Goal: Task Accomplishment & Management: Manage account settings

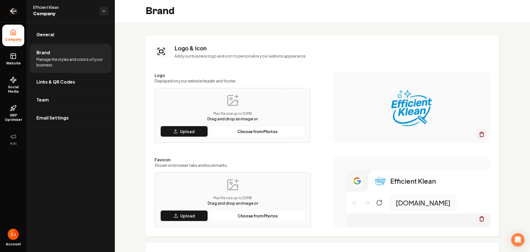
scroll to position [257, 0]
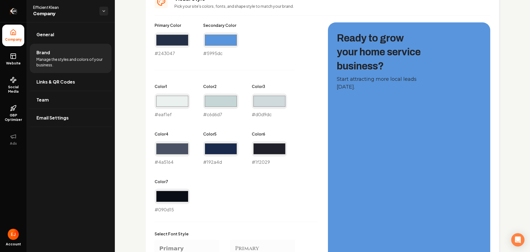
click at [18, 10] on link "Return to dashboard" at bounding box center [13, 11] width 27 height 22
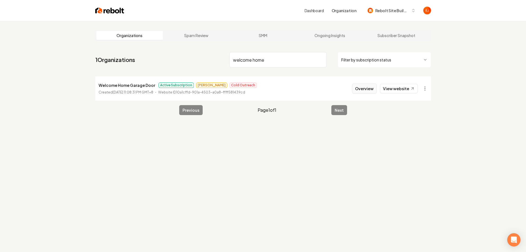
type input "welcome home"
click at [368, 90] on button "Overview" at bounding box center [364, 88] width 25 height 10
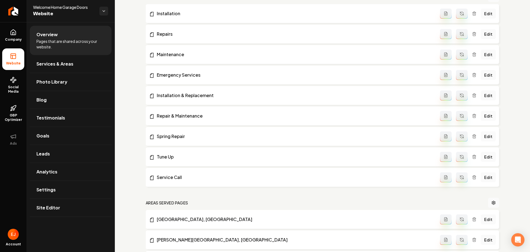
scroll to position [276, 0]
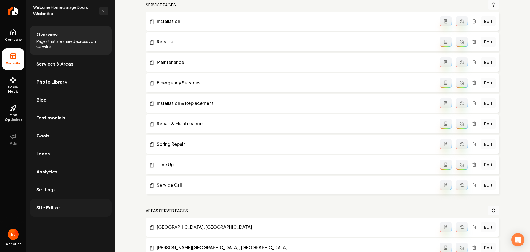
click at [62, 212] on link "Site Editor" at bounding box center [71, 208] width 82 height 18
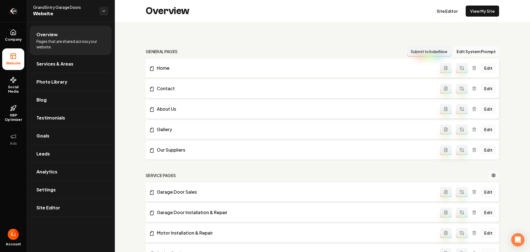
click at [13, 12] on icon "Return to dashboard" at bounding box center [13, 11] width 9 height 9
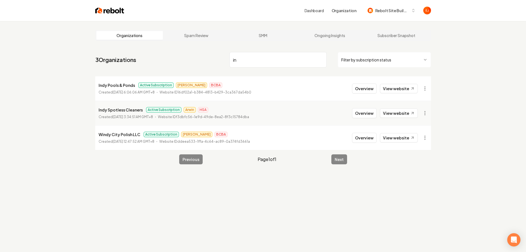
type input "i"
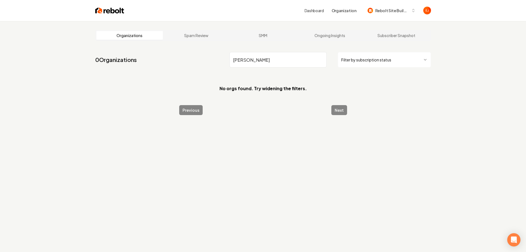
drag, startPoint x: 256, startPoint y: 61, endPoint x: 178, endPoint y: 57, distance: 77.7
click at [178, 57] on nav "0 Organizations dowden Filter by subscription status" at bounding box center [263, 62] width 336 height 24
drag, startPoint x: 249, startPoint y: 61, endPoint x: 223, endPoint y: 64, distance: 26.7
click at [223, 64] on nav "0 Organizations quikp Filter by subscription status" at bounding box center [263, 62] width 336 height 24
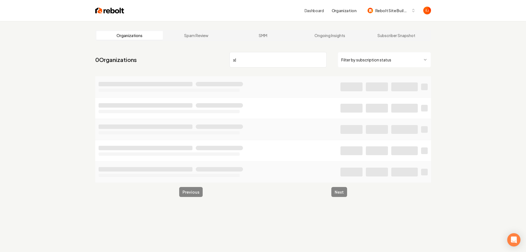
type input "x"
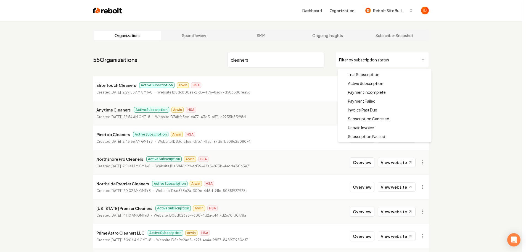
click at [396, 60] on html "Dashboard Organization Rebolt Site Builder Organizations Spam Review SMM Ongoin…" at bounding box center [263, 126] width 526 height 252
click at [466, 124] on html "Dashboard Organization Rebolt Site Builder Organizations Spam Review SMM Ongoin…" at bounding box center [265, 126] width 530 height 252
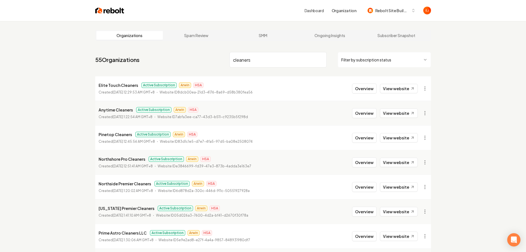
drag, startPoint x: 252, startPoint y: 60, endPoint x: 222, endPoint y: 63, distance: 30.0
click at [222, 63] on nav "55 Organizations cleaners Filter by subscription status" at bounding box center [263, 62] width 336 height 24
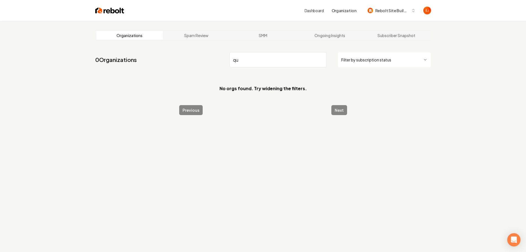
type input "q"
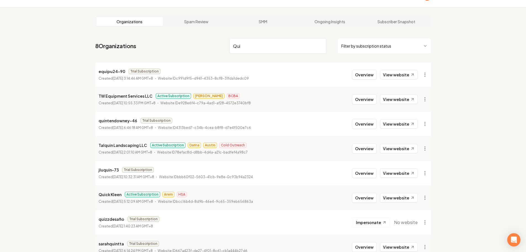
scroll to position [44, 0]
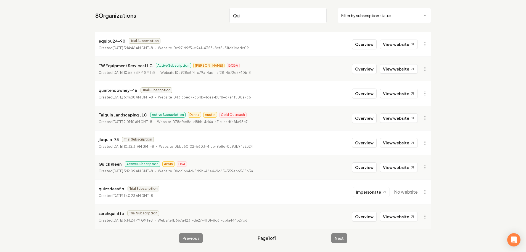
type input "Qui"
drag, startPoint x: 246, startPoint y: 15, endPoint x: 207, endPoint y: 15, distance: 38.7
click at [207, 15] on nav "8 Organizations Qui Filter by subscription status" at bounding box center [263, 18] width 336 height 24
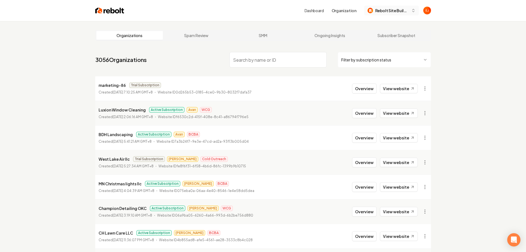
click at [401, 12] on span "Rebolt Site Builder" at bounding box center [392, 11] width 34 height 6
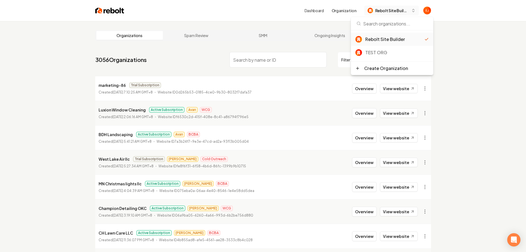
click at [401, 12] on span "Rebolt Site Builder" at bounding box center [392, 11] width 34 height 6
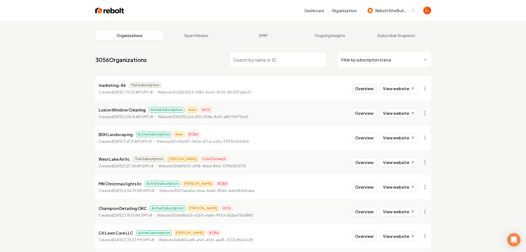
click at [366, 88] on button "Overview" at bounding box center [364, 88] width 25 height 10
click at [363, 117] on button "Overview" at bounding box center [364, 113] width 25 height 10
click at [254, 60] on input "search" at bounding box center [277, 59] width 97 height 15
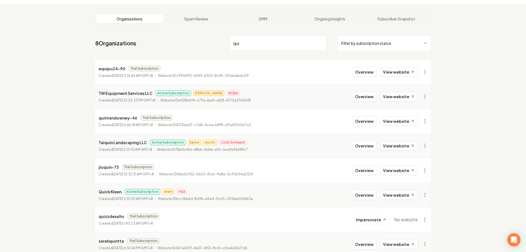
scroll to position [44, 0]
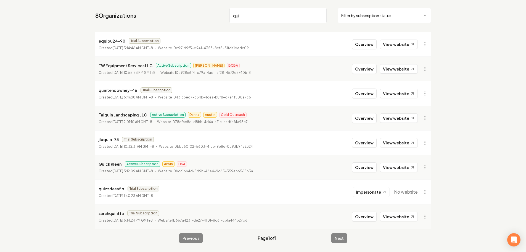
click at [340, 239] on div "Previous Page 1 of 1 Next" at bounding box center [263, 238] width 168 height 10
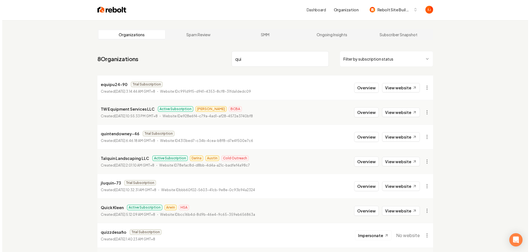
scroll to position [0, 0]
click at [244, 59] on input "qui" at bounding box center [277, 59] width 97 height 15
type input "q"
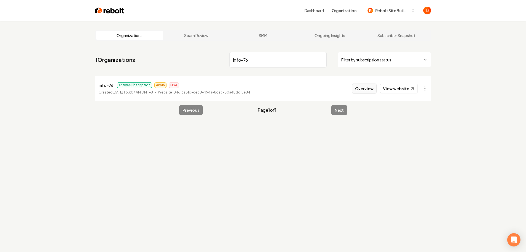
type input "info-76"
click at [360, 90] on button "Overview" at bounding box center [364, 88] width 25 height 10
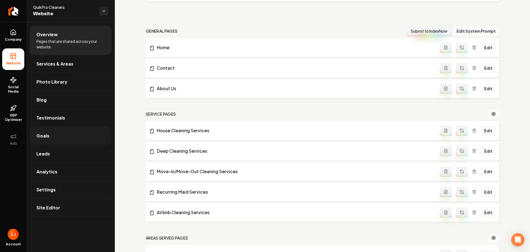
scroll to position [142, 0]
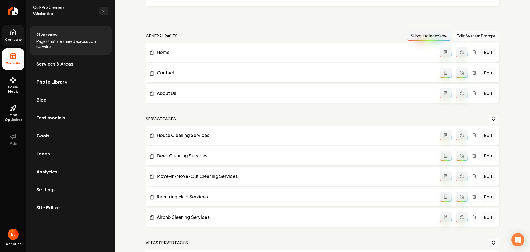
click at [14, 36] on link "Company" at bounding box center [13, 36] width 22 height 22
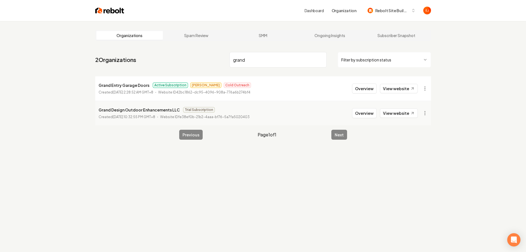
type input "grand"
click at [362, 86] on button "Overview" at bounding box center [364, 88] width 25 height 10
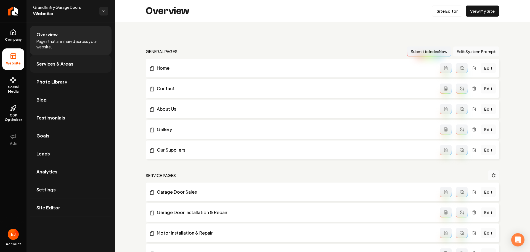
click at [72, 68] on link "Services & Areas" at bounding box center [71, 64] width 82 height 18
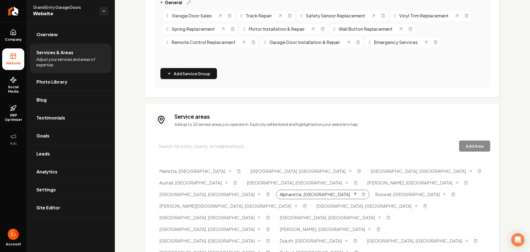
scroll to position [151, 0]
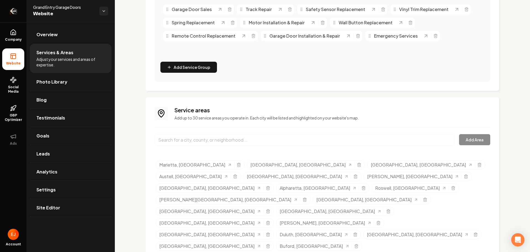
click at [15, 12] on icon "Return to dashboard" at bounding box center [13, 11] width 9 height 9
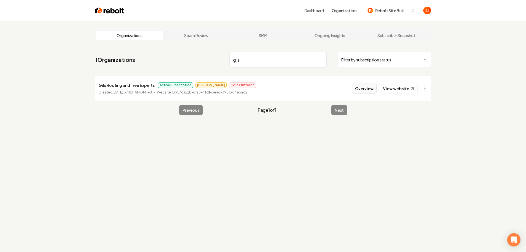
type input "gils"
click at [363, 88] on button "Overview" at bounding box center [364, 88] width 25 height 10
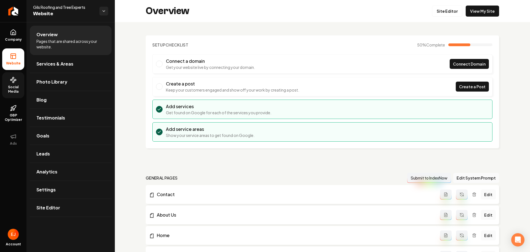
click at [14, 94] on link "Social Media" at bounding box center [13, 85] width 22 height 26
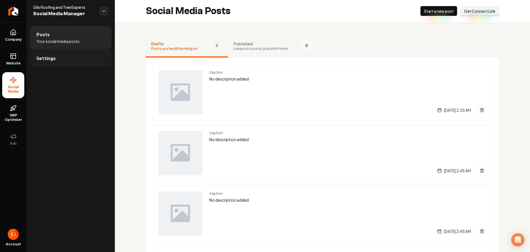
click at [59, 57] on link "Settings" at bounding box center [71, 58] width 82 height 18
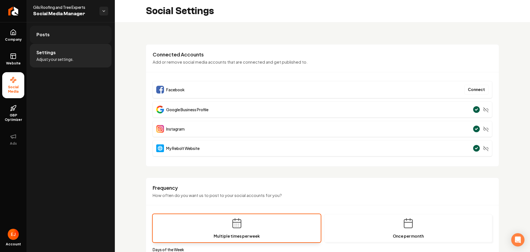
click at [51, 41] on link "Posts" at bounding box center [71, 35] width 82 height 18
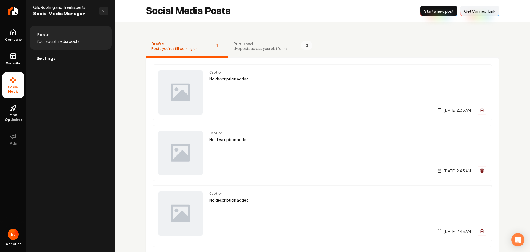
click at [474, 11] on span "Get Connect Link" at bounding box center [479, 11] width 31 height 6
click at [15, 10] on icon "Return to dashboard" at bounding box center [13, 11] width 9 height 9
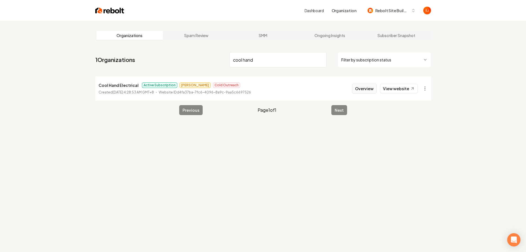
type input "cool hand"
click at [364, 91] on button "Overview" at bounding box center [364, 88] width 25 height 10
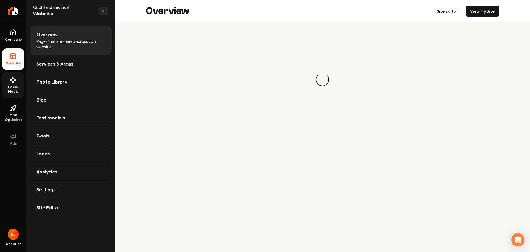
click at [16, 93] on span "Social Media" at bounding box center [13, 89] width 22 height 9
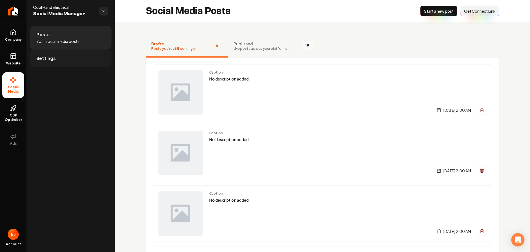
click at [60, 60] on link "Settings" at bounding box center [71, 58] width 82 height 18
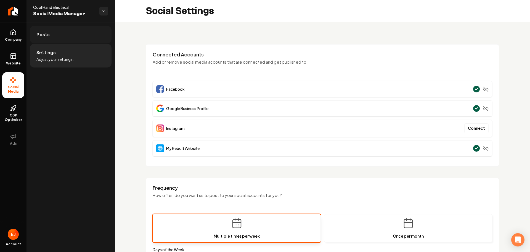
click at [75, 40] on link "Posts" at bounding box center [71, 35] width 82 height 18
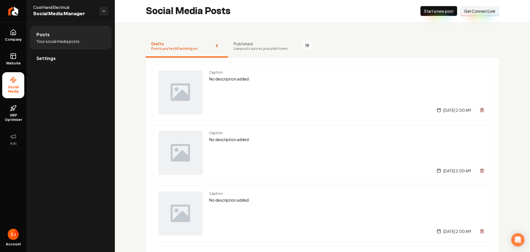
click at [484, 12] on span "Get Connect Link" at bounding box center [479, 11] width 31 height 6
click at [15, 15] on icon "Return to dashboard" at bounding box center [13, 11] width 9 height 9
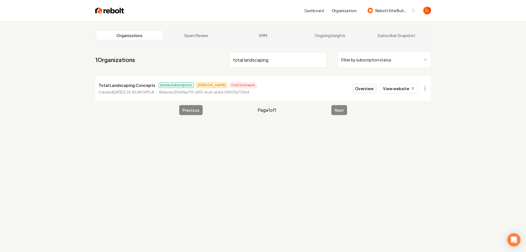
type input "total landscaping"
click at [359, 91] on button "Overview" at bounding box center [364, 88] width 25 height 10
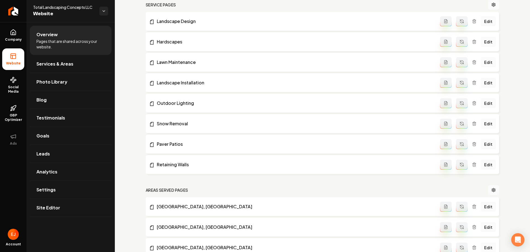
scroll to position [249, 0]
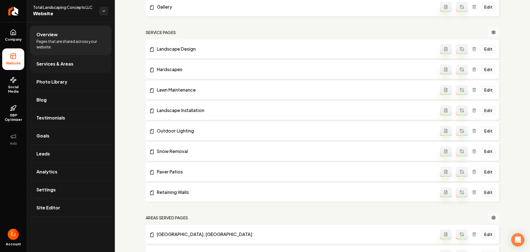
click at [69, 67] on link "Services & Areas" at bounding box center [71, 64] width 82 height 18
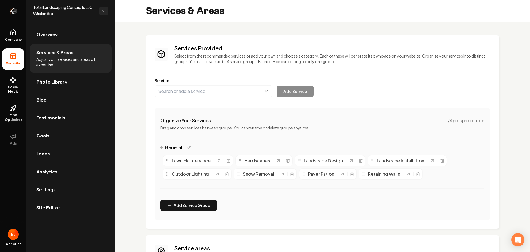
click at [14, 9] on icon "Return to dashboard" at bounding box center [13, 11] width 9 height 9
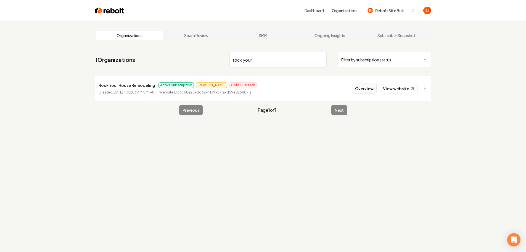
type input "rock your"
click at [371, 89] on button "Overview" at bounding box center [364, 88] width 25 height 10
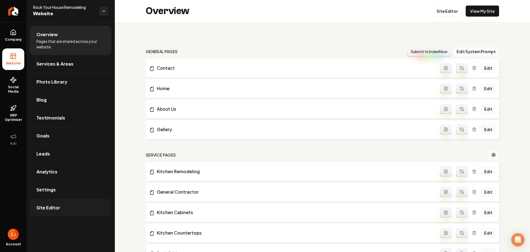
click at [64, 209] on link "Site Editor" at bounding box center [71, 208] width 82 height 18
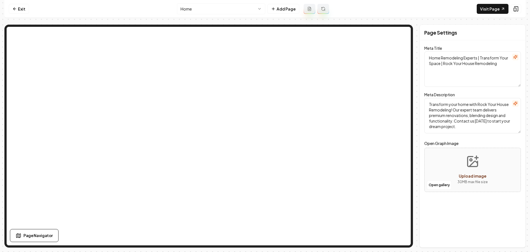
click at [263, 10] on html "Computer Required This feature is only available on a computer. Please switch t…" at bounding box center [265, 126] width 530 height 252
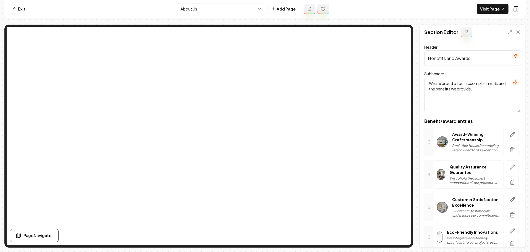
scroll to position [22, 0]
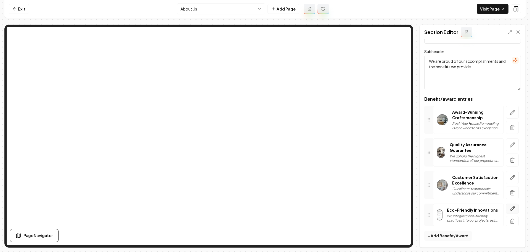
click at [511, 210] on button "button" at bounding box center [512, 208] width 13 height 10
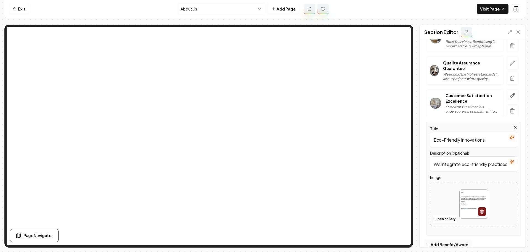
scroll to position [105, 0]
click at [450, 221] on button "Open gallery" at bounding box center [445, 217] width 25 height 9
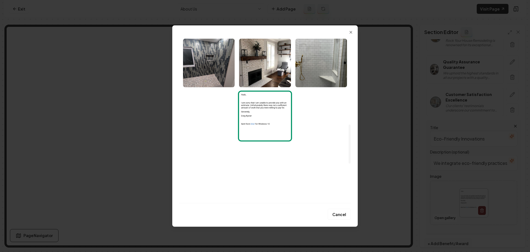
scroll to position [331, 0]
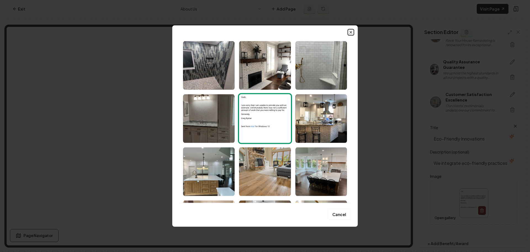
click at [352, 33] on icon "button" at bounding box center [351, 32] width 2 height 2
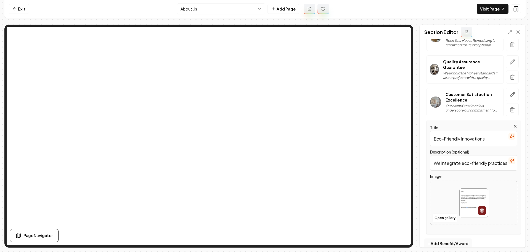
click at [246, 7] on html "Computer Required This feature is only available on a computer. Please switch t…" at bounding box center [265, 126] width 530 height 252
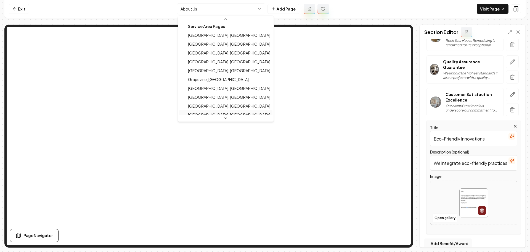
scroll to position [168, 0]
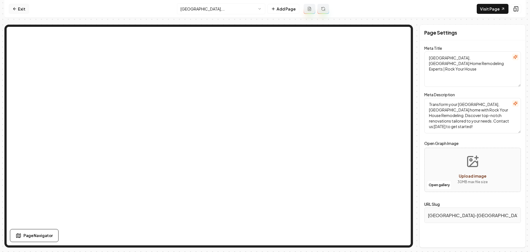
click at [26, 13] on link "Exit" at bounding box center [19, 9] width 20 height 10
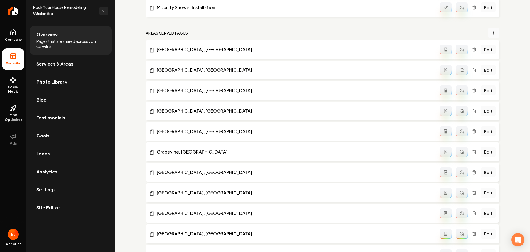
scroll to position [387, 0]
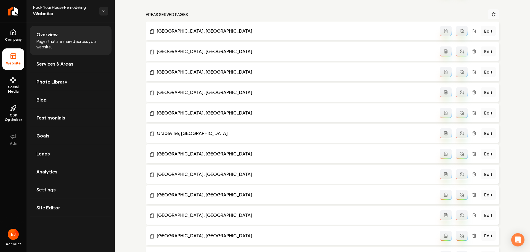
click at [484, 155] on link "Edit" at bounding box center [488, 154] width 15 height 10
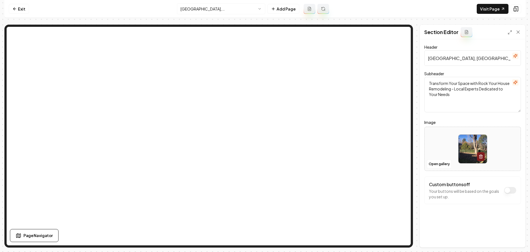
click at [465, 142] on img at bounding box center [473, 148] width 28 height 28
type input "**********"
click at [514, 240] on button "Save" at bounding box center [513, 238] width 16 height 10
click at [262, 10] on html "Computer Required This feature is only available on a computer. Please switch t…" at bounding box center [265, 126] width 530 height 252
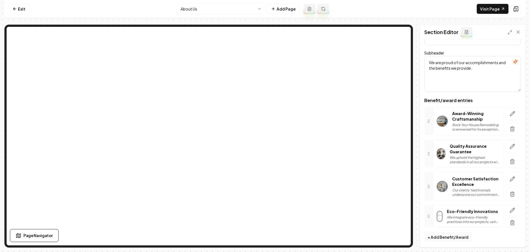
scroll to position [22, 0]
click at [512, 205] on button "button" at bounding box center [512, 208] width 13 height 10
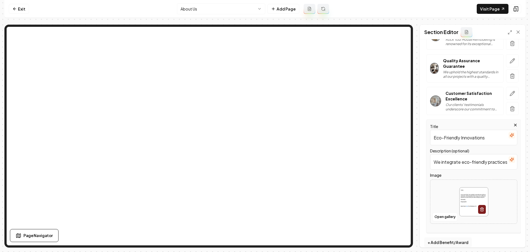
scroll to position [113, 0]
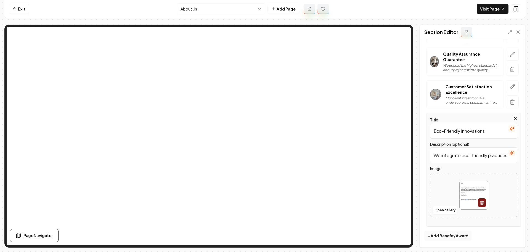
click at [468, 192] on img at bounding box center [474, 195] width 28 height 28
type input "**********"
click at [512, 240] on button "Save" at bounding box center [513, 238] width 16 height 10
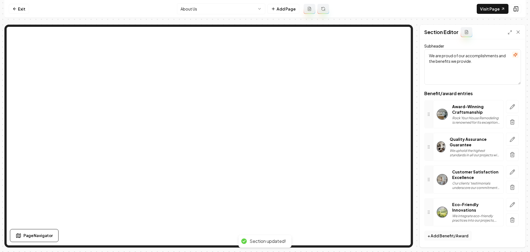
scroll to position [28, 0]
click at [19, 9] on link "Exit" at bounding box center [19, 9] width 20 height 10
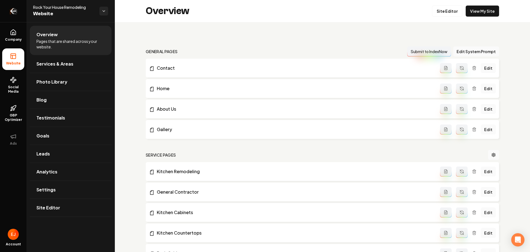
click at [14, 11] on icon "Return to dashboard" at bounding box center [13, 11] width 5 height 0
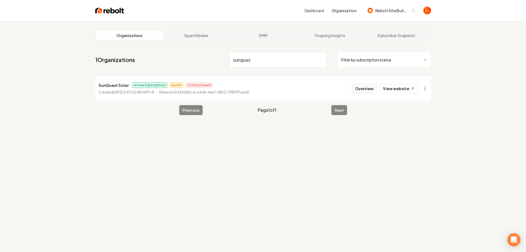
type input "sunques"
drag, startPoint x: 362, startPoint y: 91, endPoint x: 371, endPoint y: 78, distance: 14.9
click at [362, 91] on button "Overview" at bounding box center [364, 88] width 25 height 10
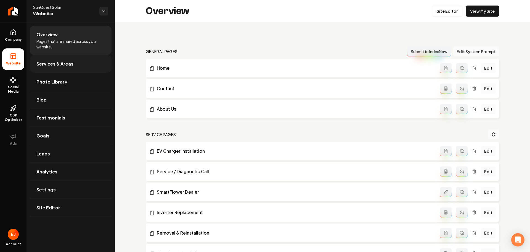
click at [64, 67] on link "Services & Areas" at bounding box center [71, 64] width 82 height 18
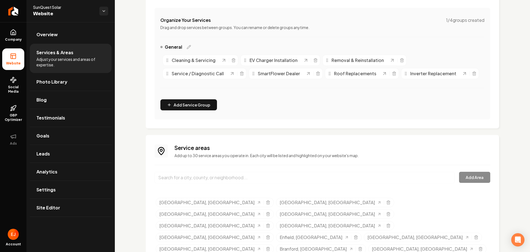
scroll to position [110, 0]
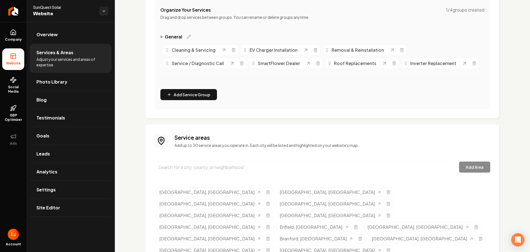
click at [226, 166] on input "Main content area" at bounding box center [305, 167] width 300 height 12
type input "Tampa Bay Area, FL"
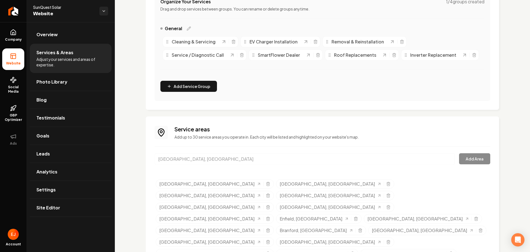
scroll to position [126, 0]
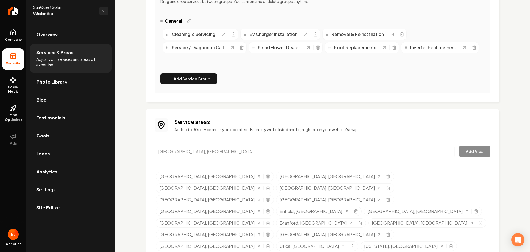
click at [42, 209] on span "Site Editor" at bounding box center [48, 207] width 24 height 7
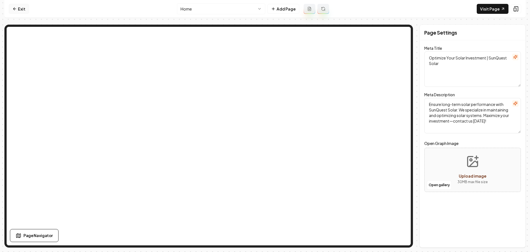
click at [25, 9] on link "Exit" at bounding box center [19, 9] width 20 height 10
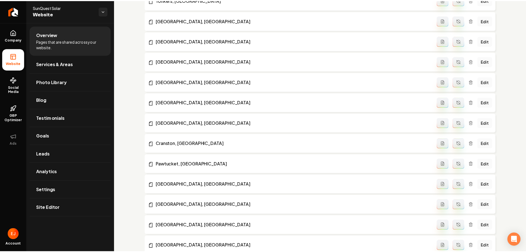
scroll to position [746, 0]
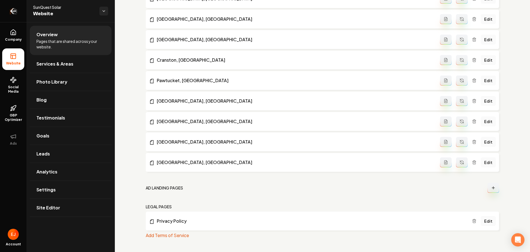
click at [12, 12] on icon "Return to dashboard" at bounding box center [12, 11] width 2 height 5
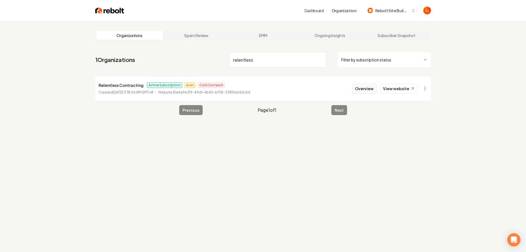
type input "relentless"
click at [365, 90] on button "Overview" at bounding box center [364, 88] width 25 height 10
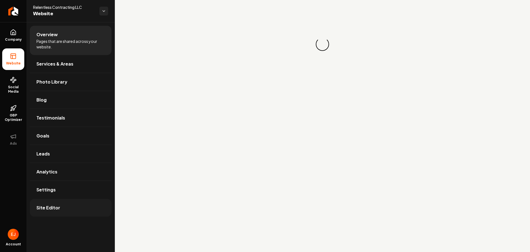
click at [46, 207] on span "Site Editor" at bounding box center [48, 207] width 24 height 7
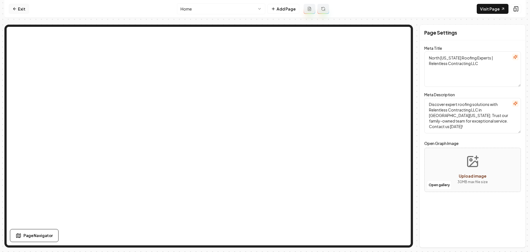
click at [22, 10] on link "Exit" at bounding box center [19, 9] width 20 height 10
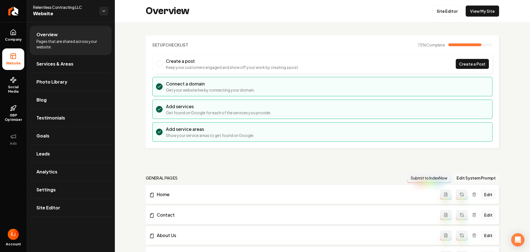
click at [477, 178] on button "Edit System Prompt" at bounding box center [476, 178] width 46 height 10
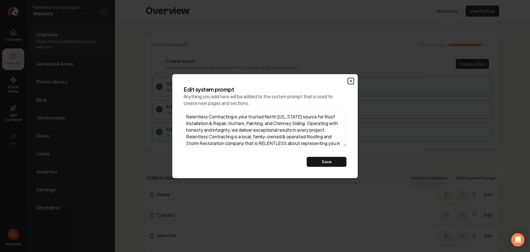
click at [350, 80] on icon "button" at bounding box center [351, 81] width 2 height 2
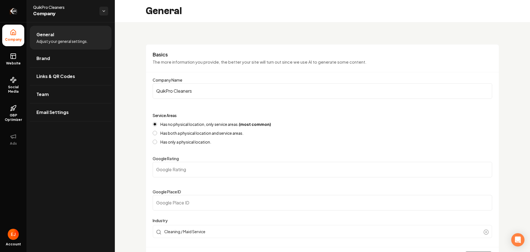
drag, startPoint x: 0, startPoint y: 0, endPoint x: 15, endPoint y: 12, distance: 19.1
click at [15, 12] on icon "Return to dashboard" at bounding box center [13, 11] width 9 height 9
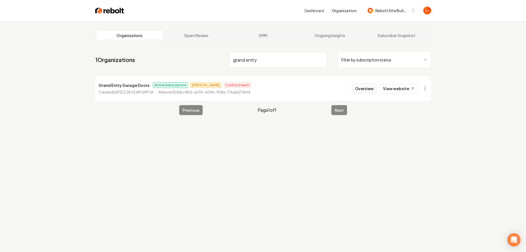
type input "grand entry"
click at [369, 91] on button "Overview" at bounding box center [364, 88] width 25 height 10
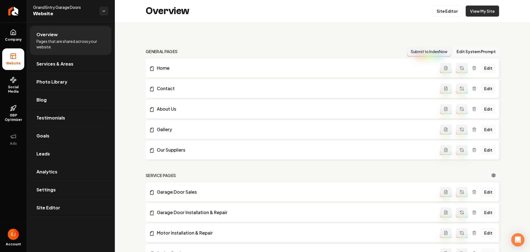
click at [480, 8] on link "View My Site" at bounding box center [482, 11] width 33 height 11
click at [71, 211] on link "Site Editor" at bounding box center [71, 208] width 82 height 18
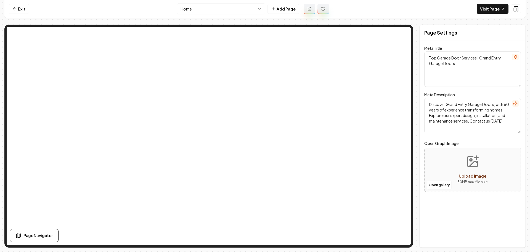
click at [256, 10] on html "Computer Required This feature is only available on a computer. Please switch t…" at bounding box center [265, 126] width 530 height 252
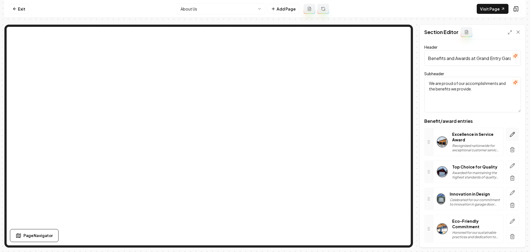
click at [511, 134] on icon "button" at bounding box center [513, 134] width 6 height 6
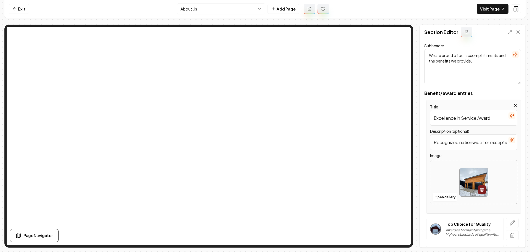
scroll to position [28, 0]
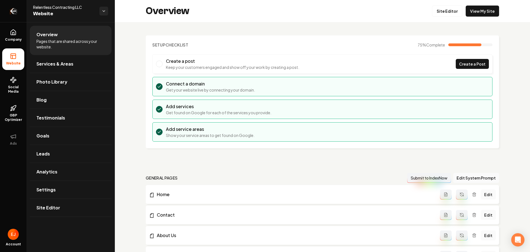
click at [9, 12] on icon "Return to dashboard" at bounding box center [13, 11] width 9 height 9
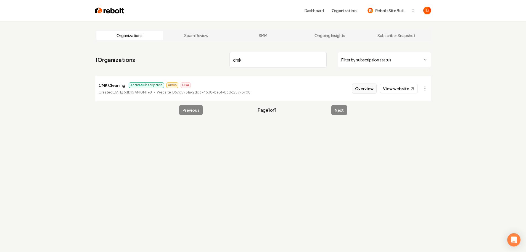
type input "cmk"
click at [369, 91] on button "Overview" at bounding box center [364, 88] width 25 height 10
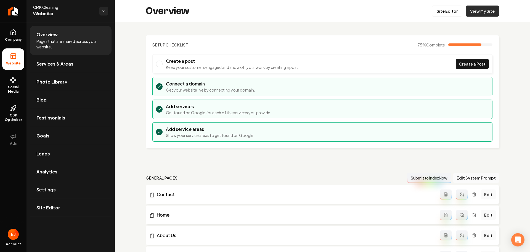
click at [478, 12] on link "View My Site" at bounding box center [482, 11] width 33 height 11
click at [10, 31] on icon at bounding box center [13, 32] width 7 height 7
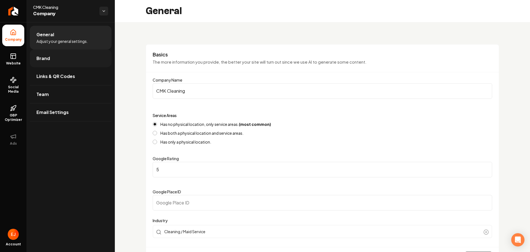
click at [58, 59] on link "Brand" at bounding box center [71, 58] width 82 height 18
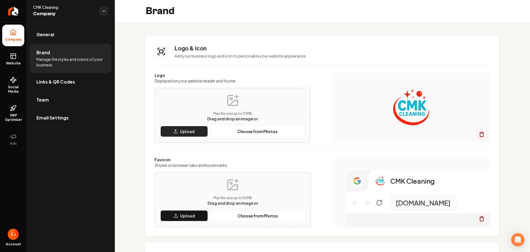
click at [192, 133] on p "Upload" at bounding box center [187, 131] width 15 height 6
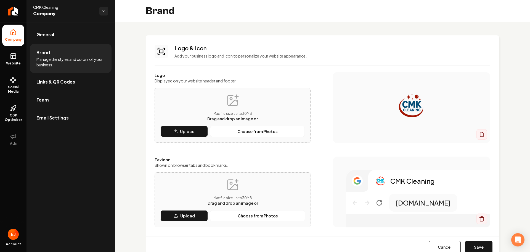
drag, startPoint x: 476, startPoint y: 247, endPoint x: 471, endPoint y: 248, distance: 4.5
click at [476, 247] on button "Save" at bounding box center [478, 247] width 27 height 12
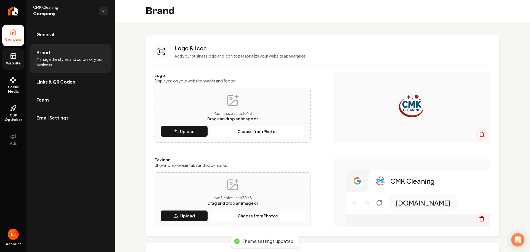
click at [14, 61] on link "Website" at bounding box center [13, 59] width 22 height 22
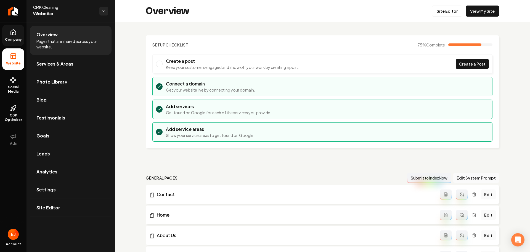
click at [18, 35] on link "Company" at bounding box center [13, 36] width 22 height 22
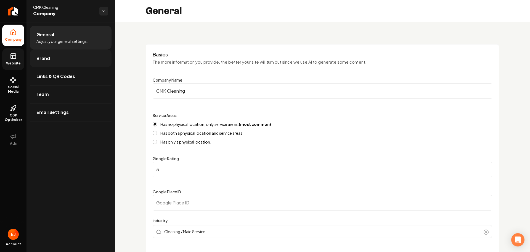
click at [47, 54] on link "Brand" at bounding box center [71, 58] width 82 height 18
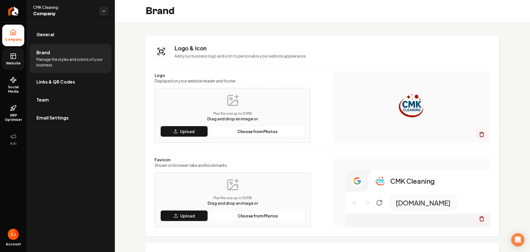
click at [19, 68] on link "Website" at bounding box center [13, 59] width 22 height 22
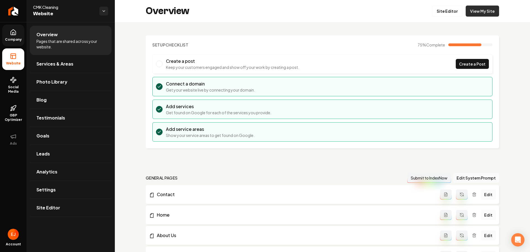
click at [487, 13] on link "View My Site" at bounding box center [482, 11] width 33 height 11
click at [14, 36] on link "Company" at bounding box center [13, 36] width 22 height 22
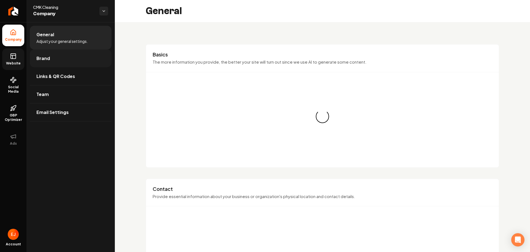
click at [47, 59] on span "Brand" at bounding box center [43, 58] width 14 height 7
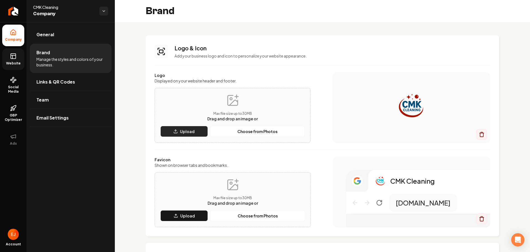
click at [190, 128] on p "Upload" at bounding box center [187, 131] width 15 height 6
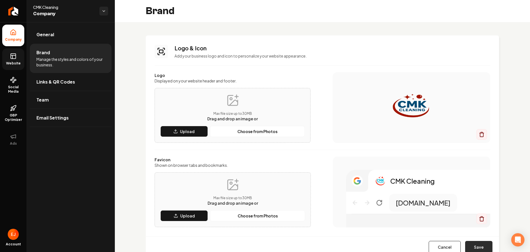
click at [483, 246] on button "Save" at bounding box center [478, 247] width 27 height 12
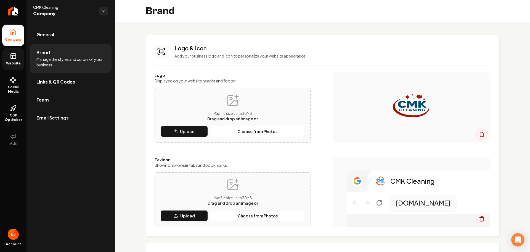
click at [11, 59] on link "Website" at bounding box center [13, 59] width 22 height 22
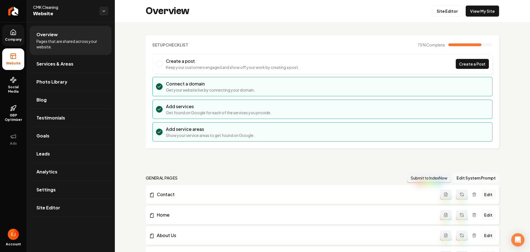
click at [13, 41] on span "Company" at bounding box center [13, 39] width 21 height 4
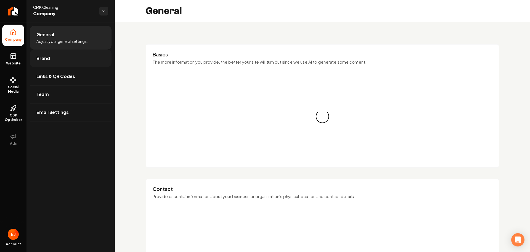
click at [51, 59] on link "Brand" at bounding box center [71, 58] width 82 height 18
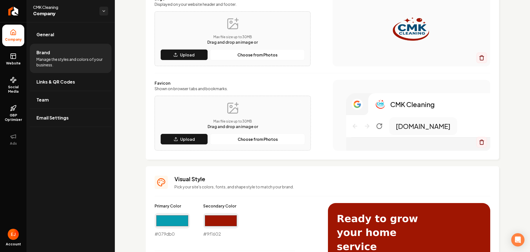
scroll to position [83, 0]
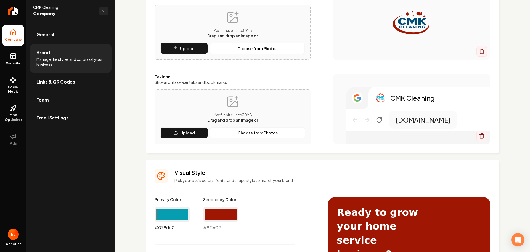
click at [173, 213] on input "#079db0" at bounding box center [172, 213] width 35 height 15
type input "#014d72"
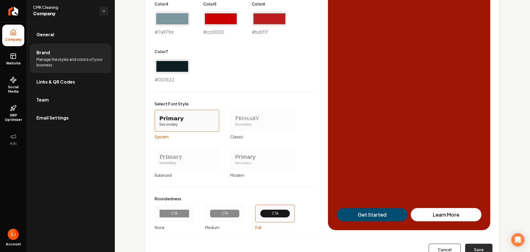
scroll to position [408, 0]
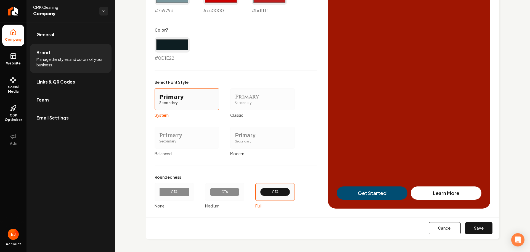
click at [482, 230] on button "Save" at bounding box center [478, 228] width 27 height 12
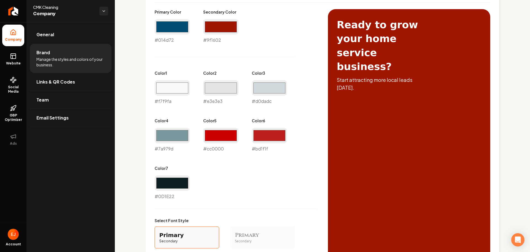
type input "#0d1e22"
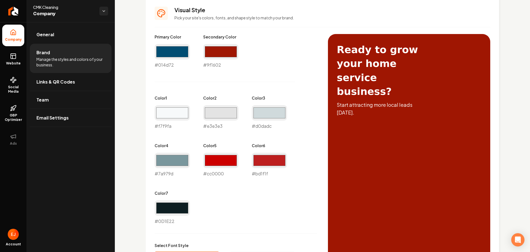
scroll to position [249, 0]
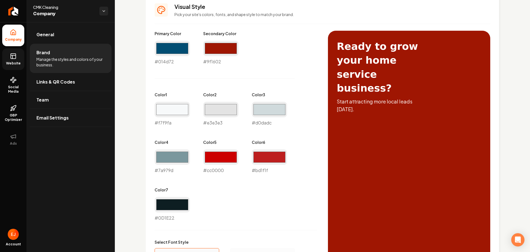
click at [17, 62] on span "Website" at bounding box center [13, 63] width 19 height 4
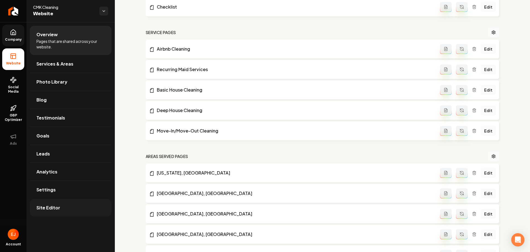
click at [66, 207] on link "Site Editor" at bounding box center [71, 208] width 82 height 18
